Goal: Information Seeking & Learning: Find specific fact

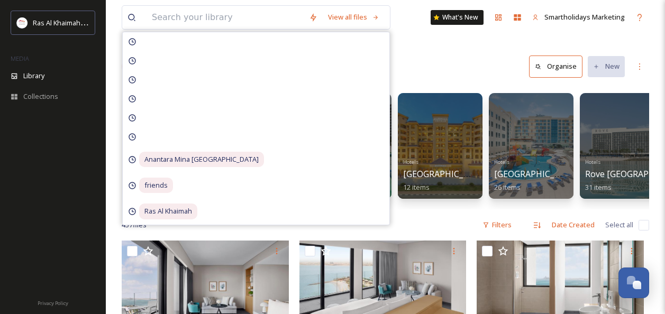
click at [223, 22] on input at bounding box center [225, 17] width 157 height 23
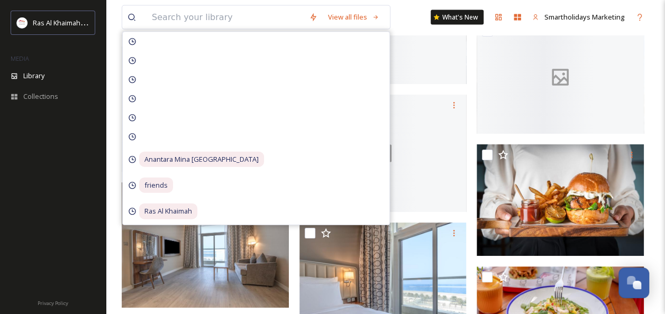
scroll to position [0, 110]
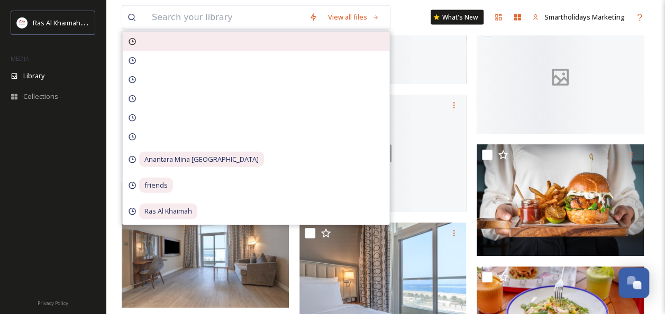
click at [139, 37] on div at bounding box center [256, 41] width 267 height 19
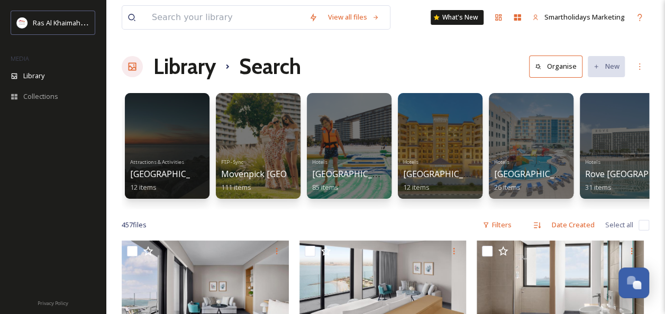
click at [402, 12] on div "View all files What's New Smartholidays Marketing" at bounding box center [385, 17] width 527 height 35
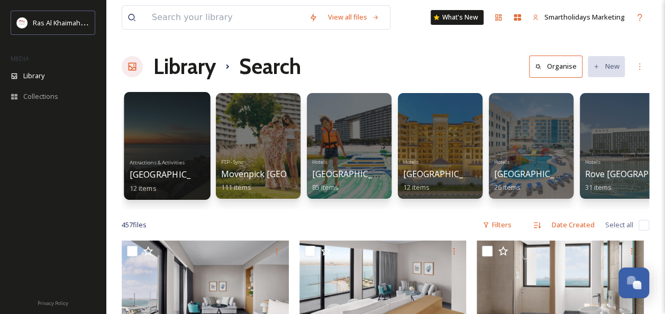
click at [159, 114] on div at bounding box center [167, 146] width 86 height 108
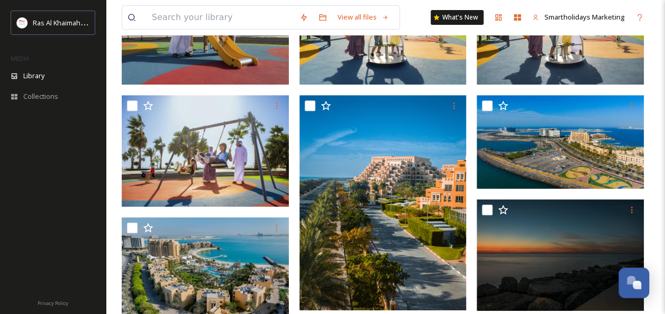
scroll to position [190, 0]
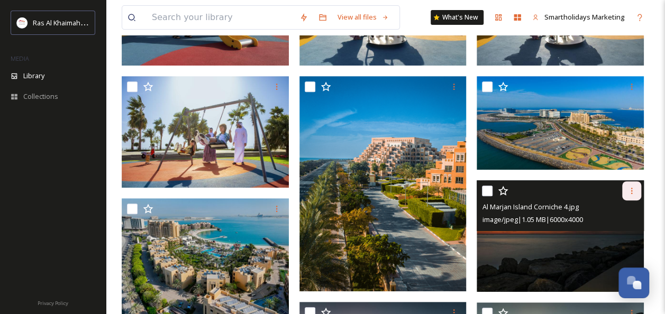
click at [632, 188] on icon at bounding box center [632, 191] width 2 height 6
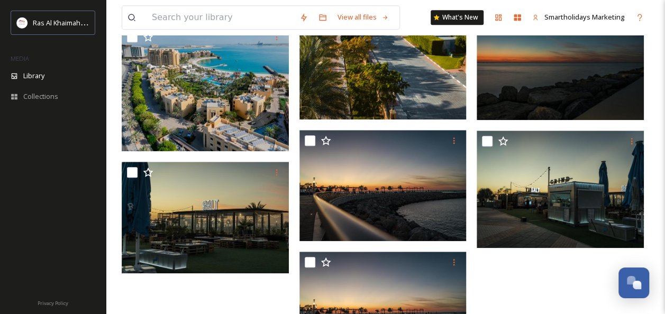
scroll to position [429, 0]
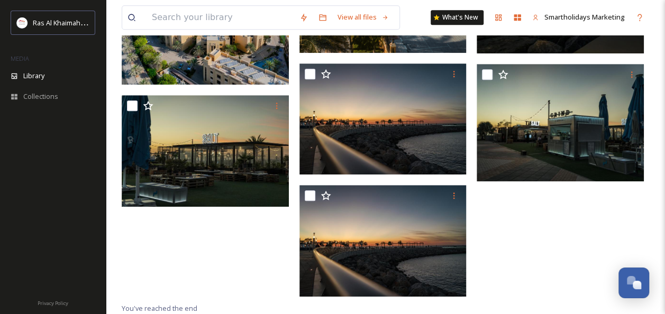
drag, startPoint x: 659, startPoint y: 230, endPoint x: 654, endPoint y: 187, distance: 43.1
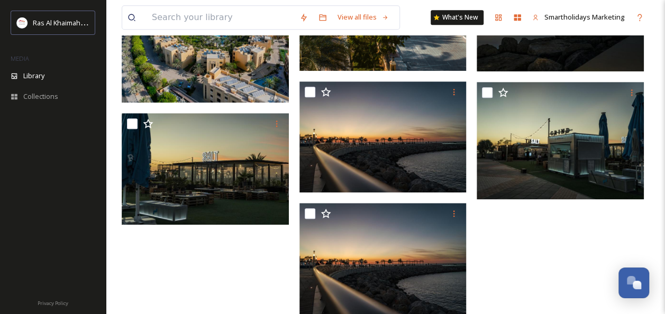
scroll to position [414, 0]
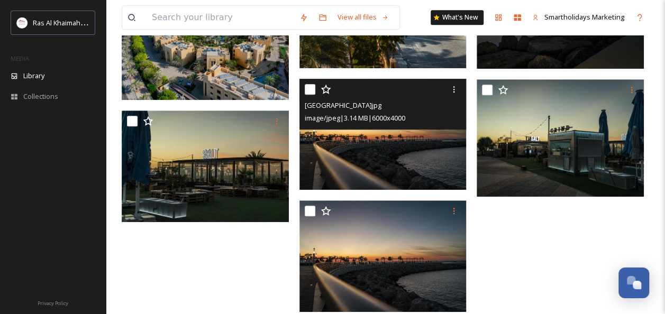
drag, startPoint x: 367, startPoint y: 115, endPoint x: 356, endPoint y: 136, distance: 24.2
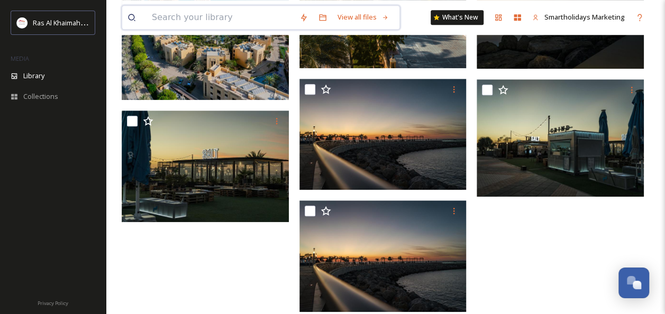
click at [184, 20] on input at bounding box center [221, 17] width 148 height 23
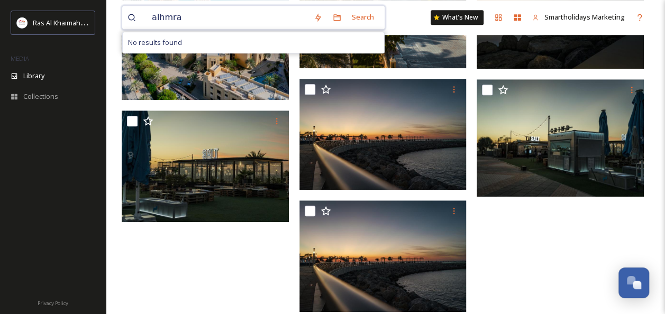
type input "alahmra"
click at [198, 21] on input at bounding box center [253, 17] width 138 height 23
type input "a"
type input "golf"
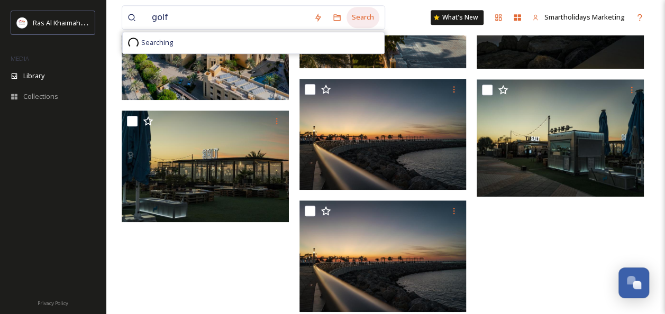
click at [355, 16] on div "Search" at bounding box center [363, 17] width 33 height 21
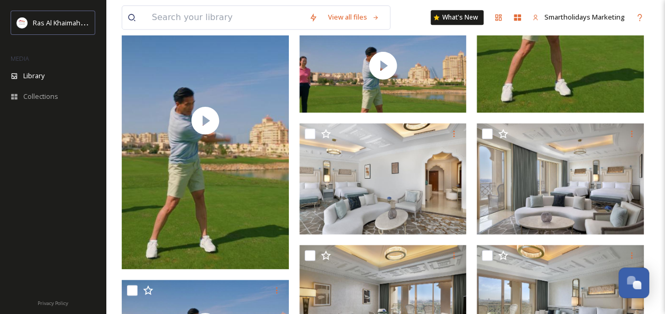
scroll to position [84, 0]
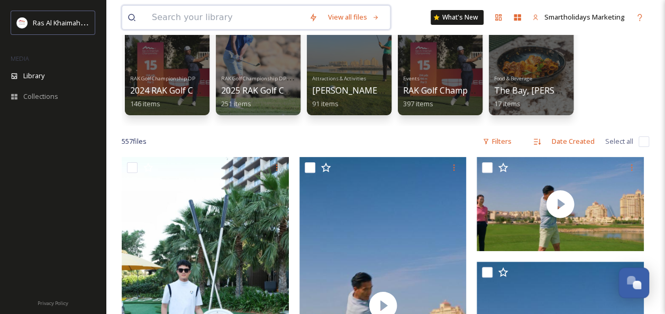
click at [240, 16] on input at bounding box center [225, 17] width 157 height 23
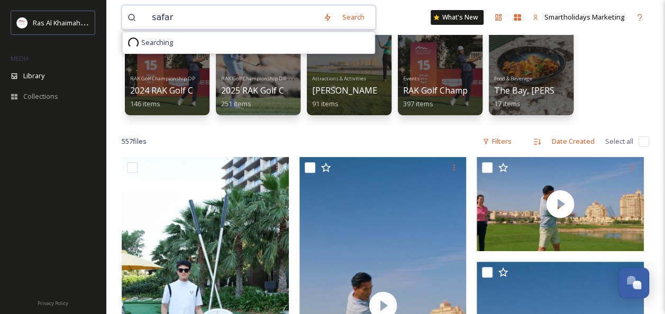
type input "safari"
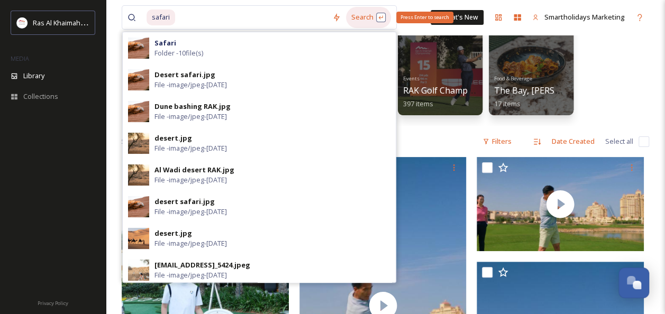
click at [371, 20] on div "Search Press Enter to search" at bounding box center [368, 17] width 45 height 21
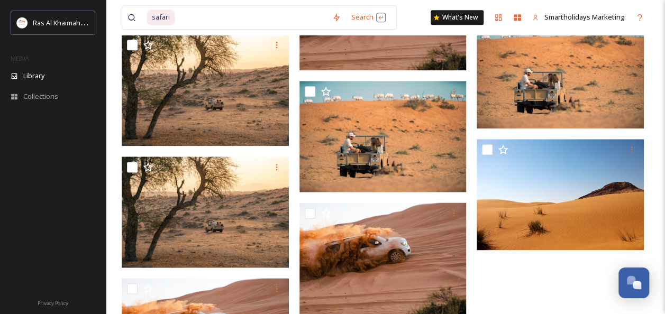
scroll to position [587, 0]
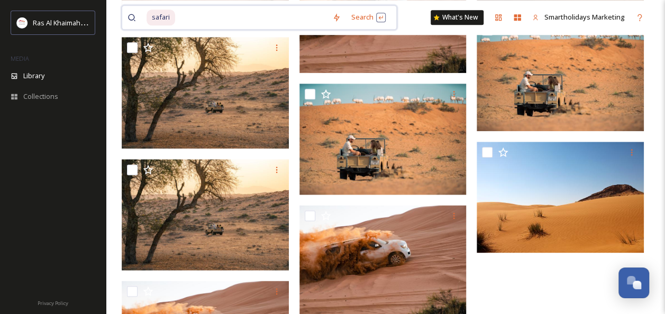
click at [163, 20] on span "safari" at bounding box center [161, 17] width 29 height 15
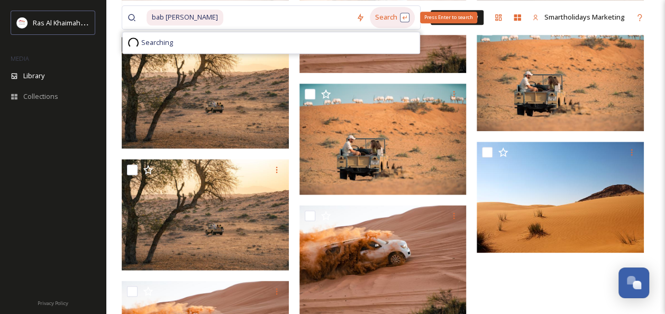
click at [383, 12] on div "Search Press Enter to search" at bounding box center [392, 17] width 45 height 21
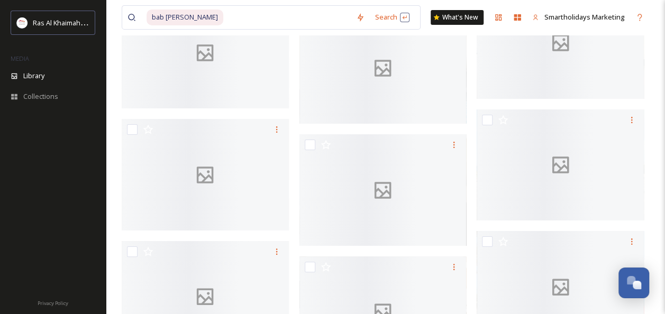
scroll to position [5565, 0]
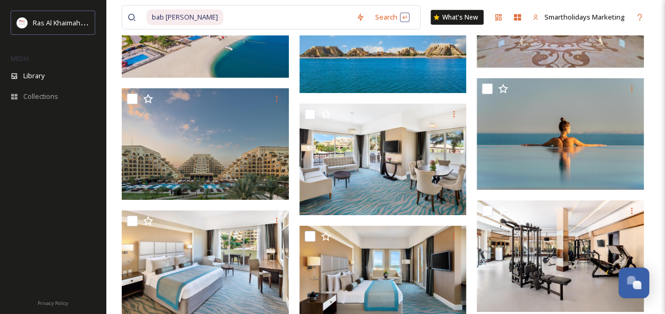
click at [58, 159] on div at bounding box center [53, 207] width 106 height 168
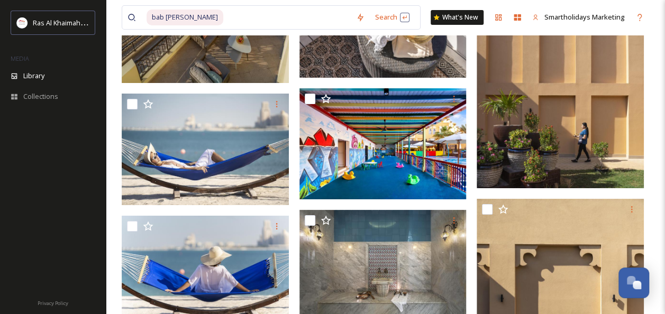
scroll to position [4049, 0]
